Goal: Information Seeking & Learning: Stay updated

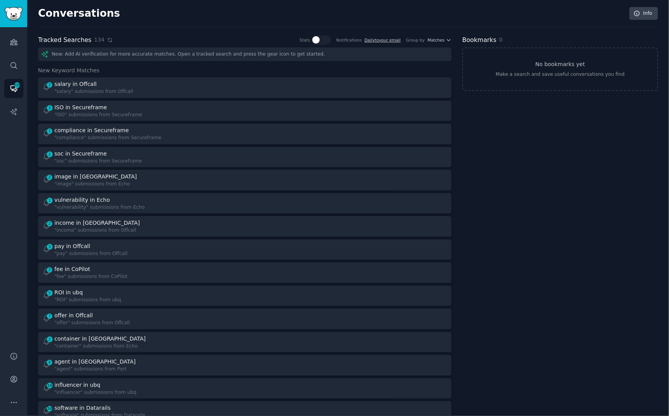
click at [107, 39] on icon at bounding box center [109, 39] width 5 height 5
click at [188, 59] on div "New: Add AI verification for more accurate matches. Open a tracked search and p…" at bounding box center [244, 54] width 413 height 14
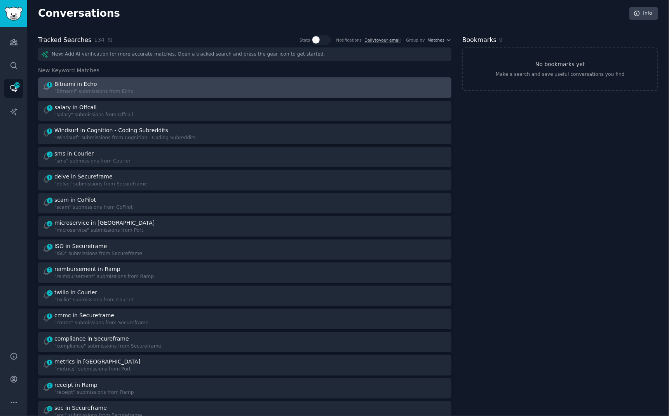
click at [182, 88] on div "1 Bitnami in Echo "Bitnami" submissions from Echo" at bounding box center [140, 87] width 197 height 15
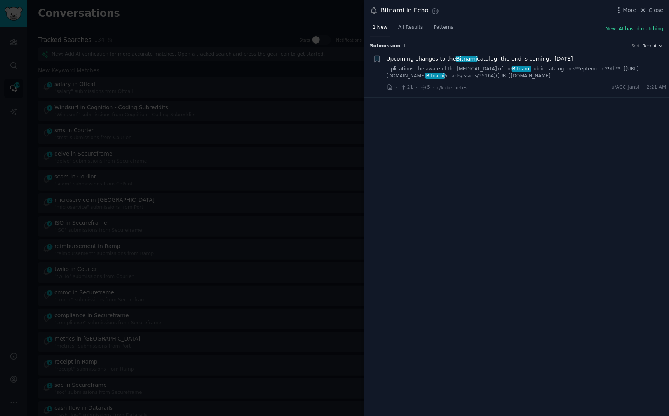
click at [485, 72] on link "...plications.. be aware of the [MEDICAL_DATA] of the Bitnami public catalog on…" at bounding box center [526, 73] width 280 height 14
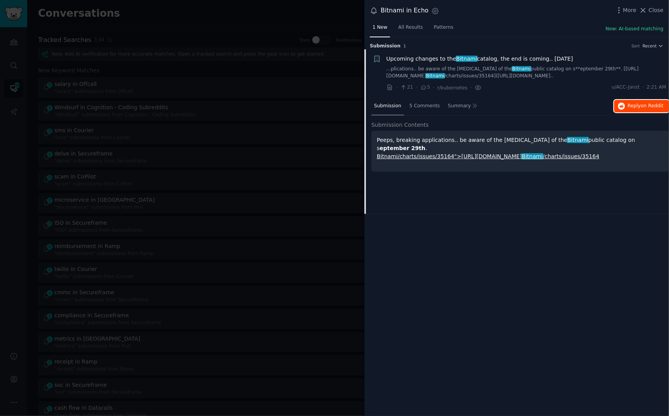
click at [640, 106] on span "Reply on Reddit" at bounding box center [646, 106] width 36 height 7
click at [219, 22] on div at bounding box center [334, 208] width 669 height 416
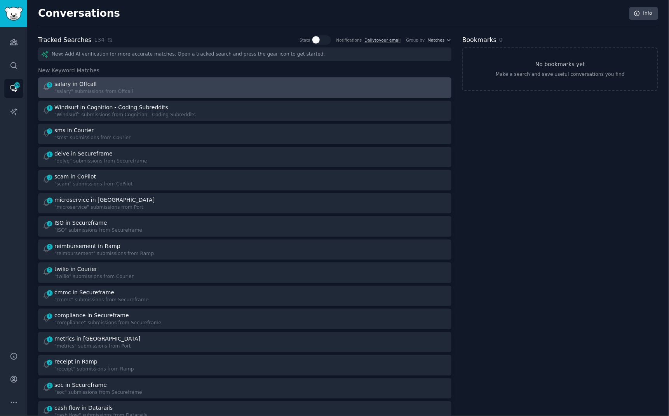
click at [172, 91] on div "5 salary in Offcall "salary" submissions from Offcall" at bounding box center [140, 87] width 197 height 15
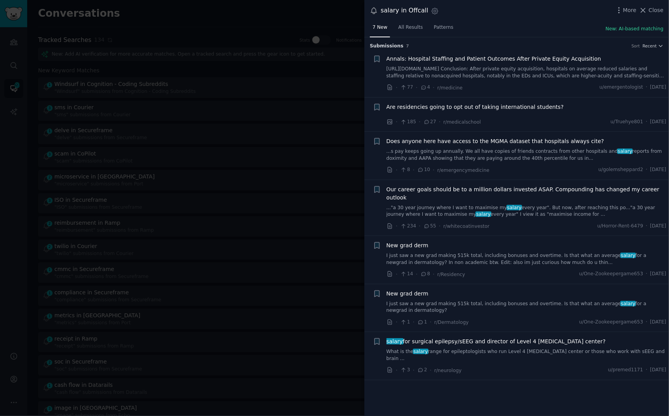
click at [523, 155] on link "...s pay keeps going up annually. We all have copies of friends contracts from …" at bounding box center [526, 155] width 280 height 14
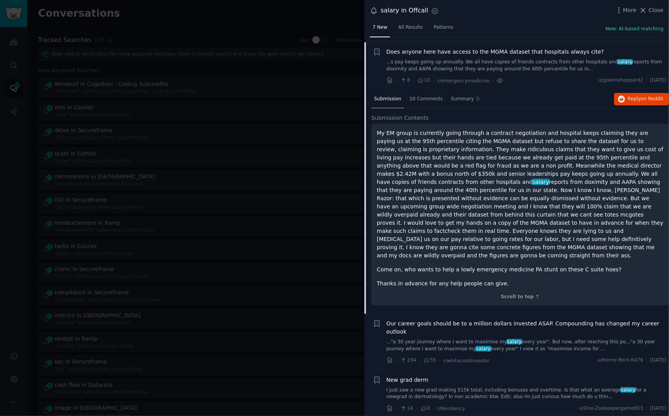
scroll to position [94, 0]
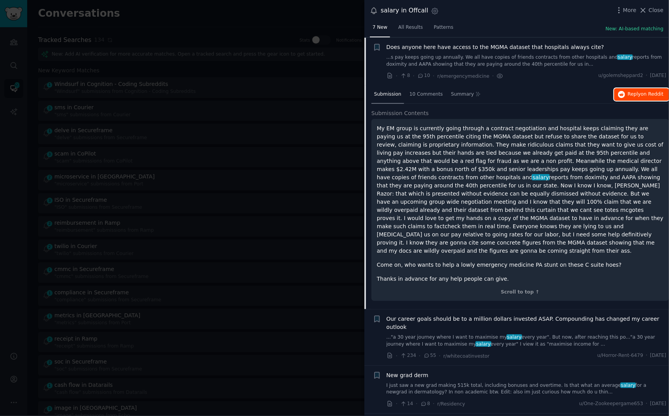
click at [632, 98] on button "Reply on Reddit" at bounding box center [641, 94] width 55 height 12
click at [219, 10] on div at bounding box center [334, 208] width 669 height 416
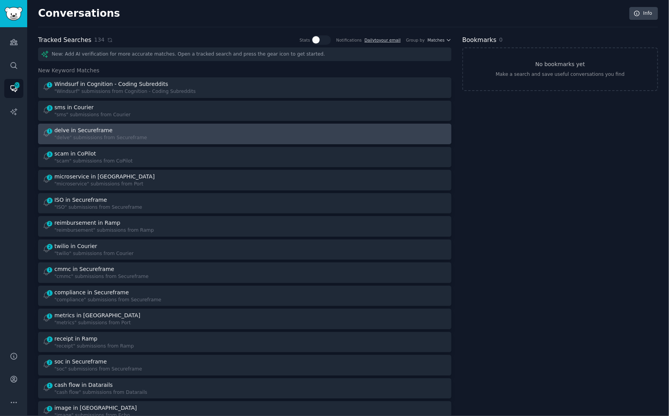
click at [136, 137] on div ""delve" submissions from Secureframe" at bounding box center [100, 137] width 92 height 7
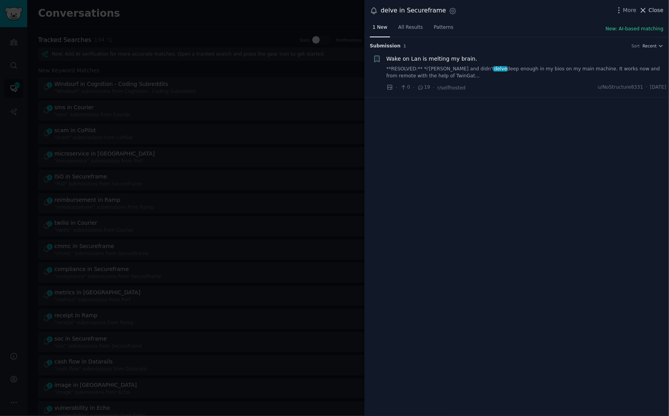
click at [647, 13] on icon at bounding box center [643, 10] width 8 height 8
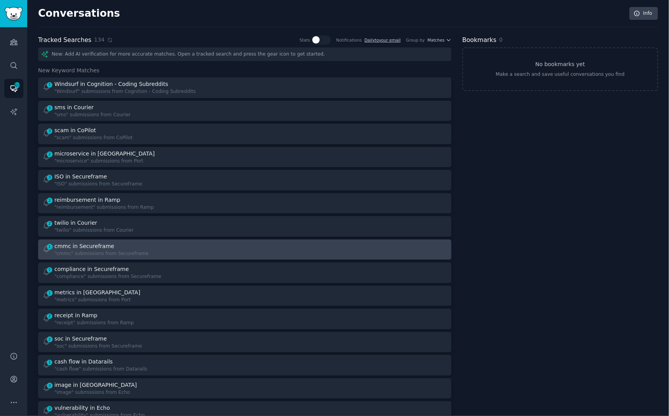
click at [233, 242] on div "1 cmmc in Secureframe "cmmc" submissions from Secureframe" at bounding box center [140, 249] width 197 height 15
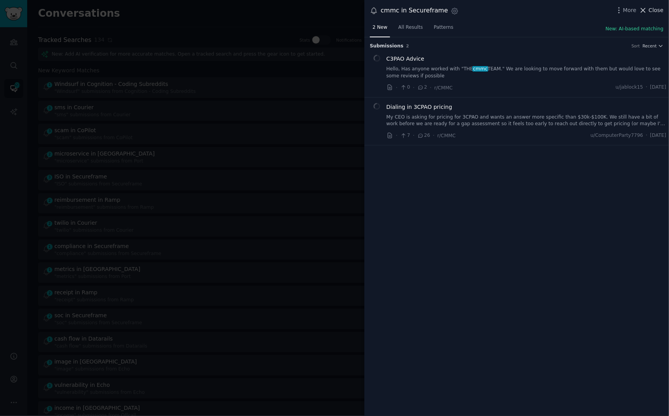
click at [647, 12] on icon at bounding box center [643, 10] width 8 height 8
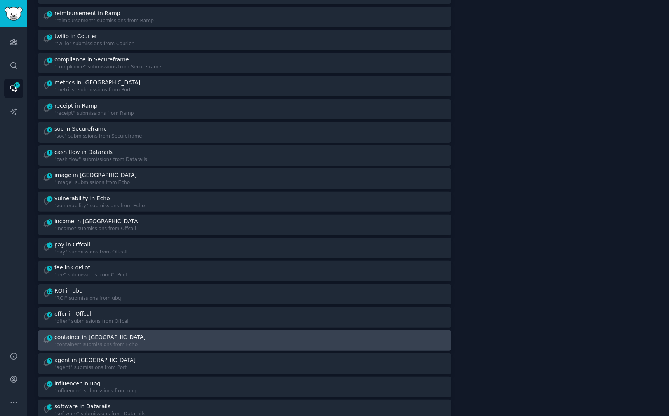
scroll to position [181, 0]
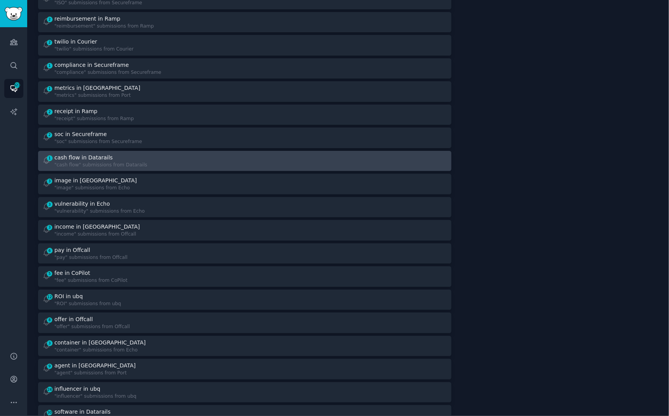
click at [190, 153] on div "1 cash flow in Datarails "cash flow" submissions from Datarails" at bounding box center [140, 160] width 197 height 15
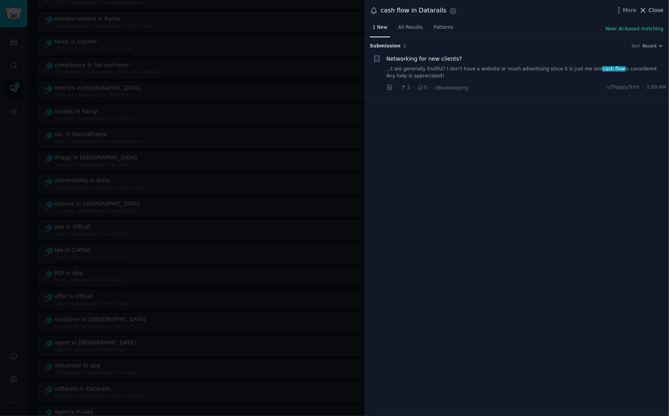
click at [648, 10] on button "Close" at bounding box center [651, 10] width 24 height 8
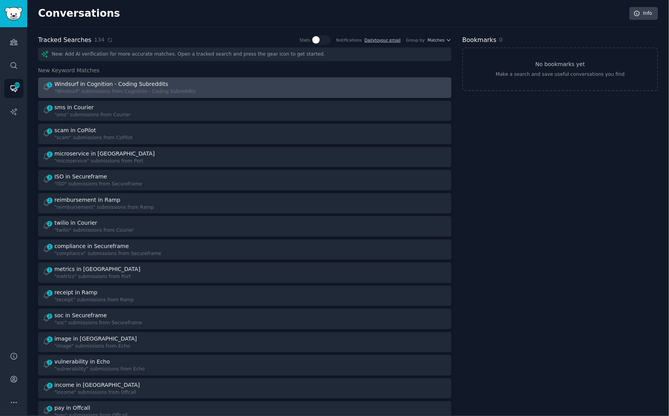
click at [257, 87] on div at bounding box center [348, 87] width 197 height 15
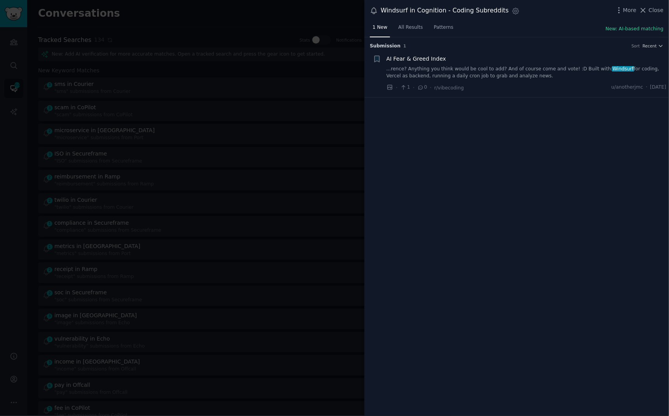
click at [584, 70] on link "...rence? Anything you think would be cool to add? And of course come and vote!…" at bounding box center [526, 73] width 280 height 14
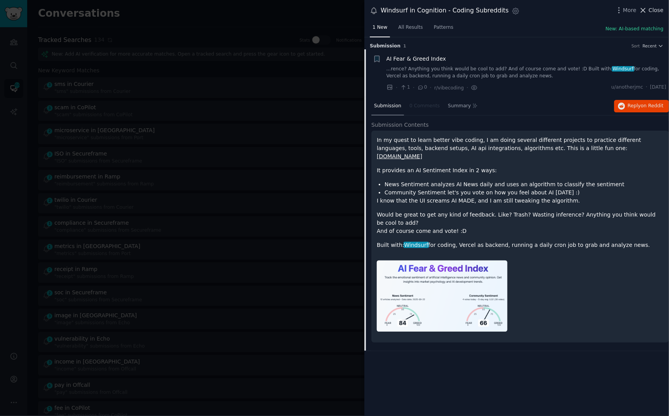
click at [651, 10] on span "Close" at bounding box center [656, 10] width 15 height 8
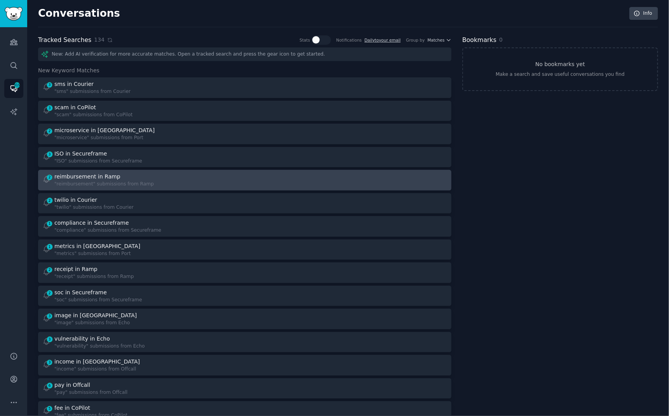
click at [163, 173] on div "2 reimbursement in Ramp "reimbursement" submissions from Ramp" at bounding box center [140, 179] width 197 height 15
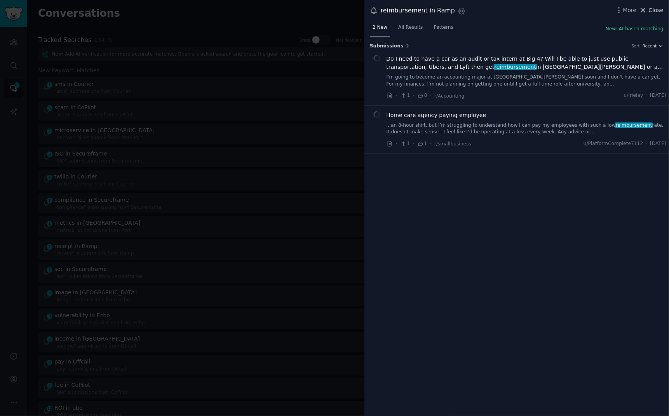
click at [658, 7] on span "Close" at bounding box center [656, 10] width 15 height 8
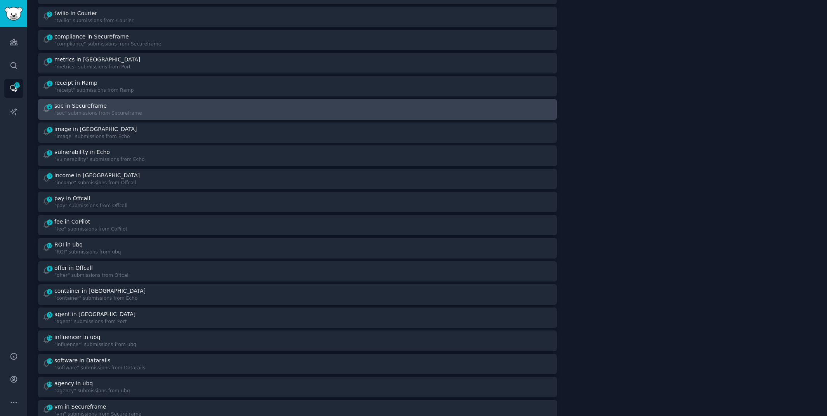
scroll to position [190, 0]
